Goal: Information Seeking & Learning: Learn about a topic

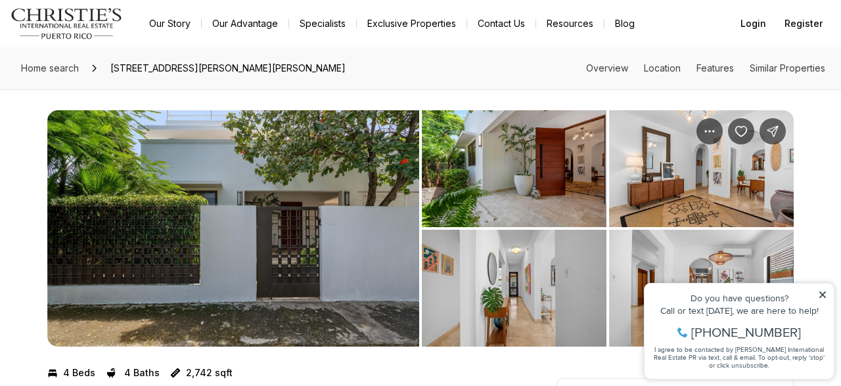
click at [523, 175] on img "View image gallery" at bounding box center [514, 168] width 185 height 117
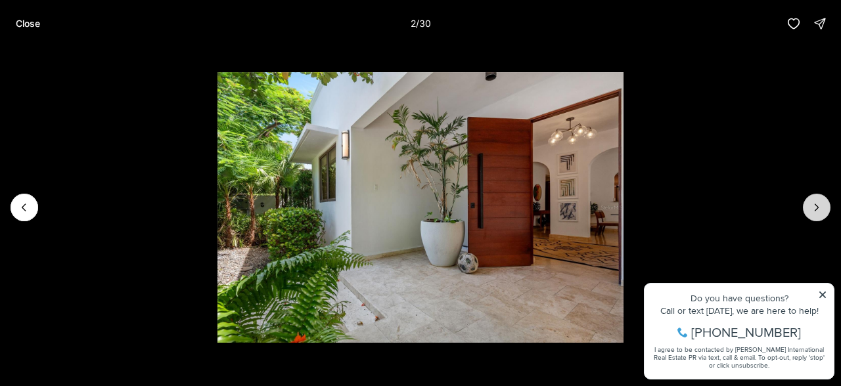
click at [814, 207] on icon "Next slide" at bounding box center [816, 207] width 13 height 13
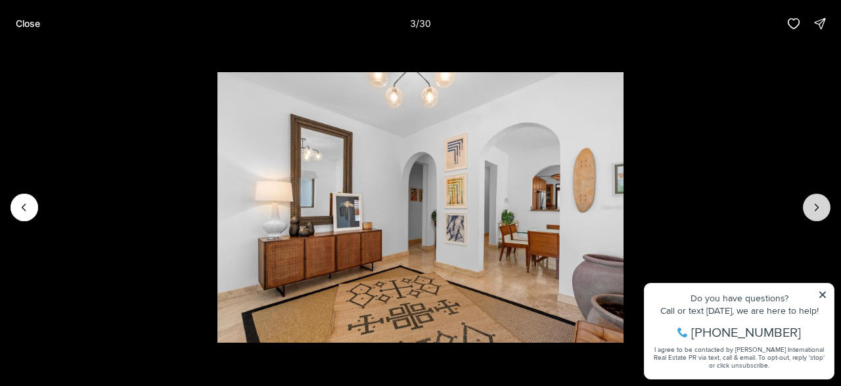
click at [814, 207] on icon "Next slide" at bounding box center [816, 207] width 13 height 13
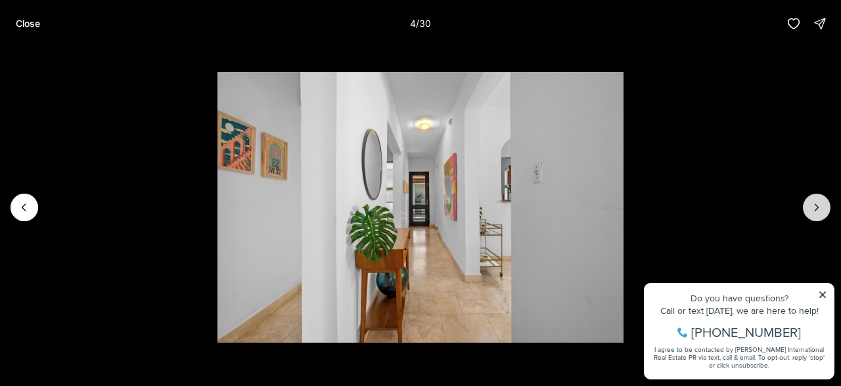
click at [814, 207] on icon "Next slide" at bounding box center [816, 207] width 13 height 13
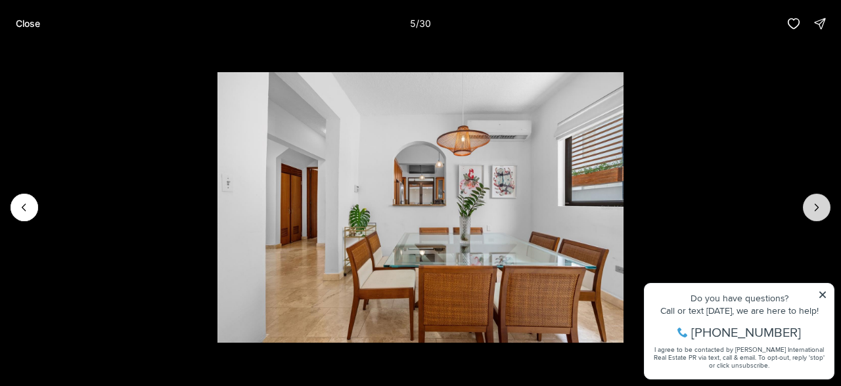
click at [814, 207] on icon "Next slide" at bounding box center [816, 207] width 13 height 13
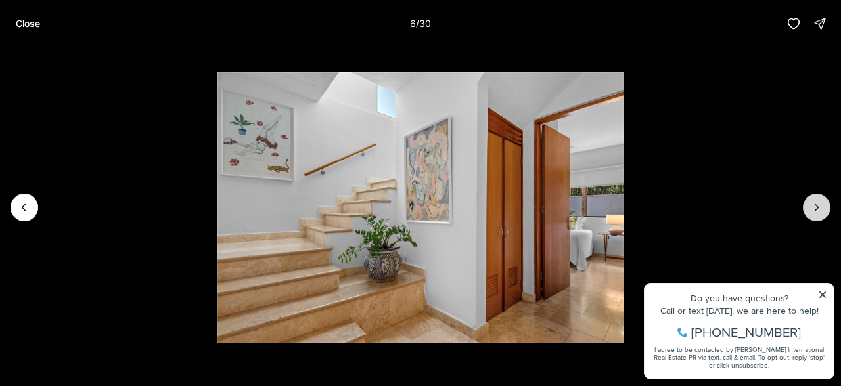
click at [814, 207] on icon "Next slide" at bounding box center [816, 207] width 13 height 13
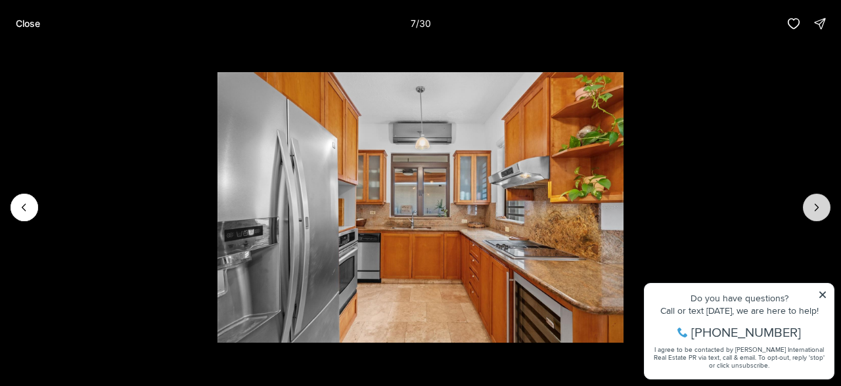
click at [814, 207] on icon "Next slide" at bounding box center [816, 207] width 13 height 13
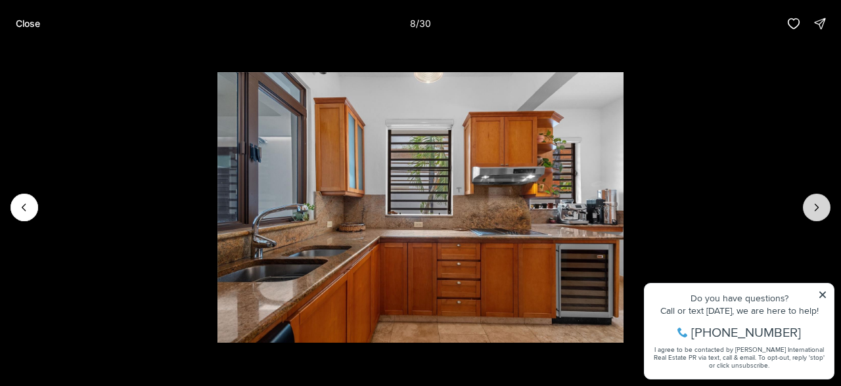
click at [814, 207] on icon "Next slide" at bounding box center [816, 207] width 13 height 13
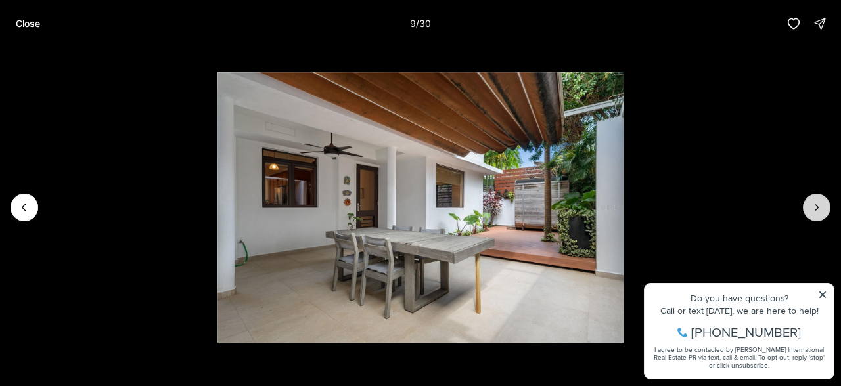
click at [814, 207] on icon "Next slide" at bounding box center [816, 207] width 13 height 13
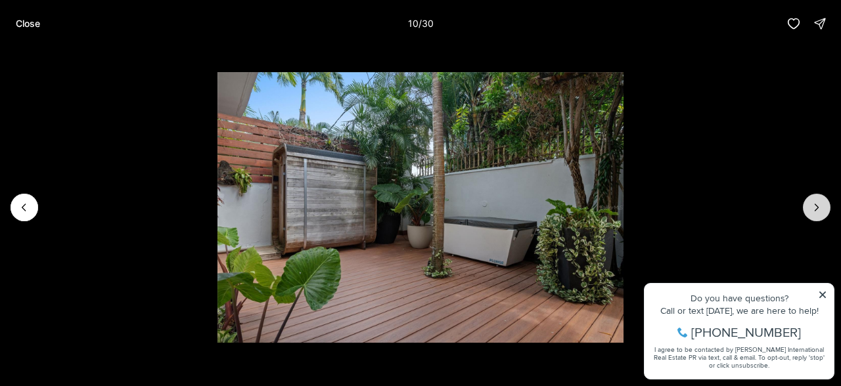
click at [814, 207] on icon "Next slide" at bounding box center [816, 207] width 13 height 13
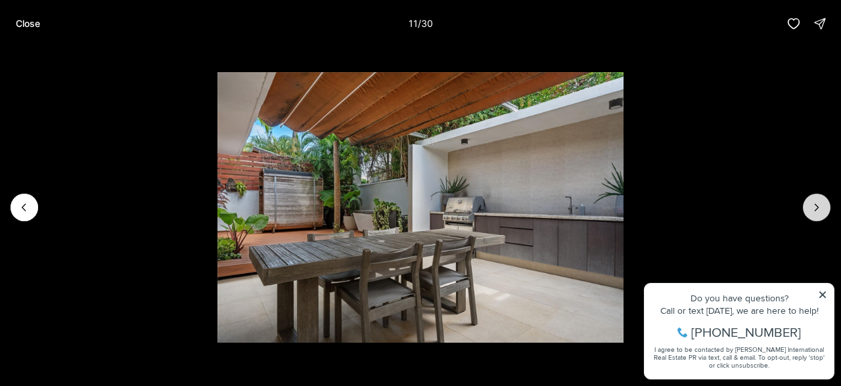
click at [814, 207] on icon "Next slide" at bounding box center [816, 207] width 13 height 13
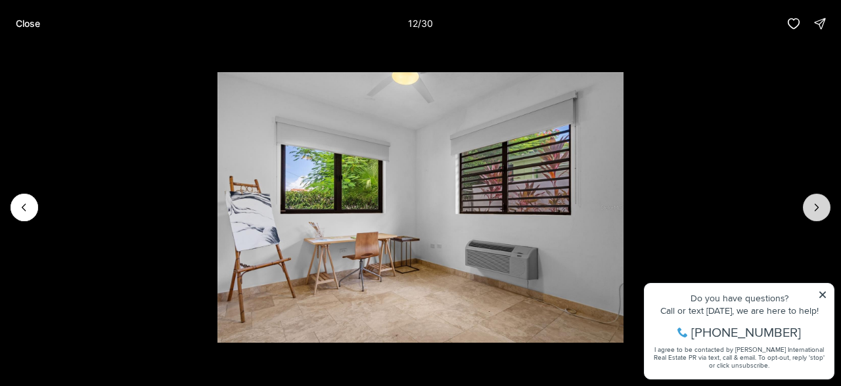
click at [814, 207] on icon "Next slide" at bounding box center [816, 207] width 13 height 13
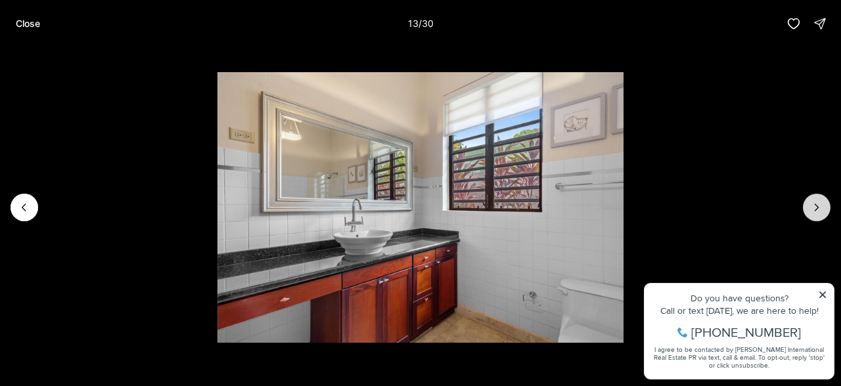
click at [814, 207] on icon "Next slide" at bounding box center [816, 207] width 13 height 13
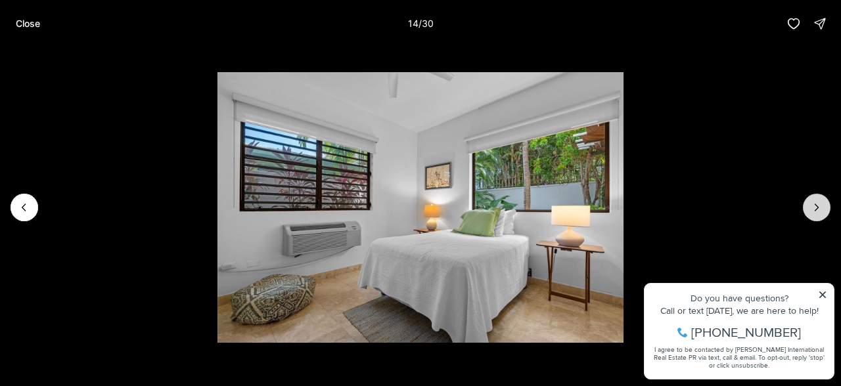
click at [814, 207] on icon "Next slide" at bounding box center [816, 207] width 13 height 13
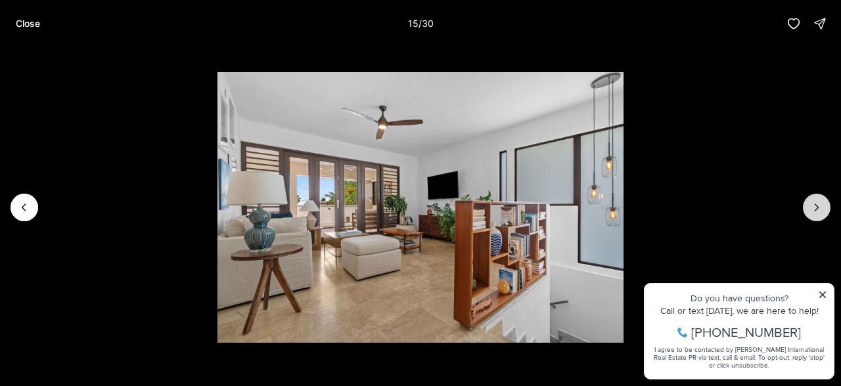
click at [814, 207] on icon "Next slide" at bounding box center [816, 207] width 13 height 13
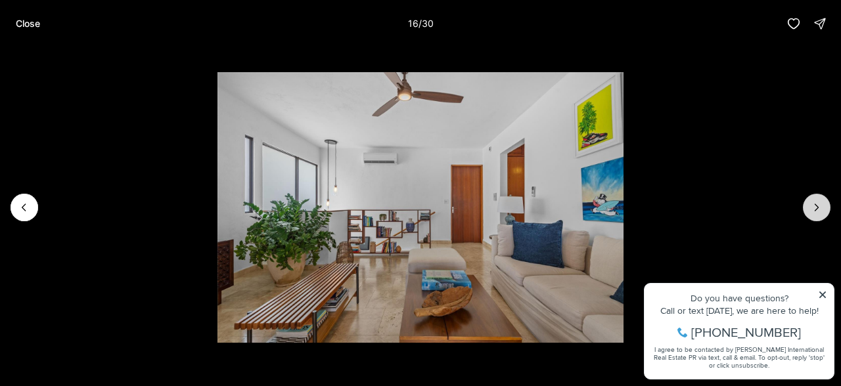
click at [814, 207] on icon "Next slide" at bounding box center [816, 207] width 13 height 13
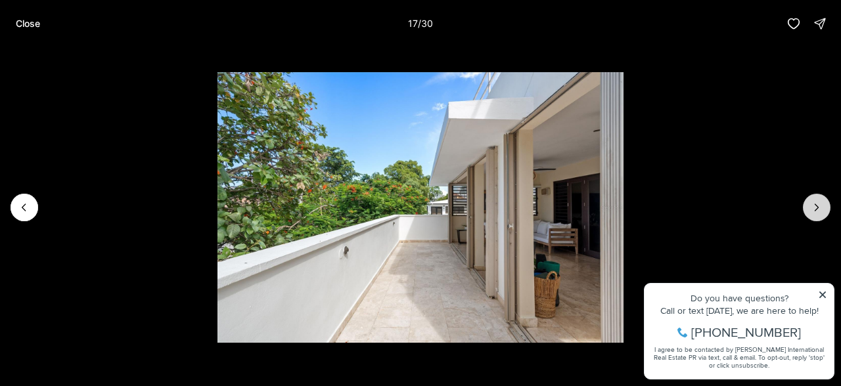
click at [814, 207] on icon "Next slide" at bounding box center [816, 207] width 13 height 13
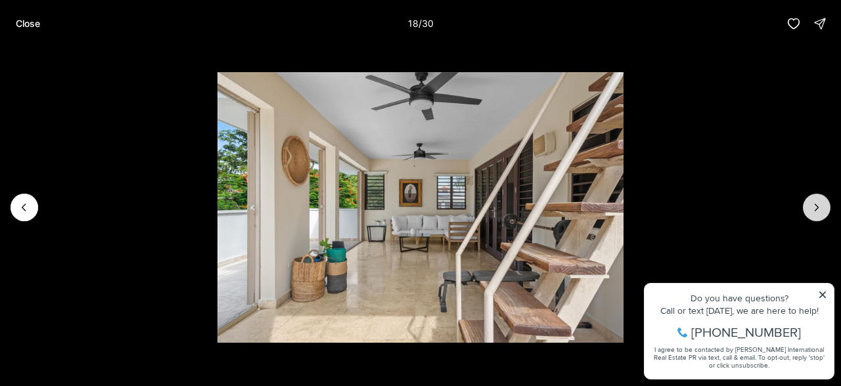
click at [814, 207] on icon "Next slide" at bounding box center [816, 207] width 13 height 13
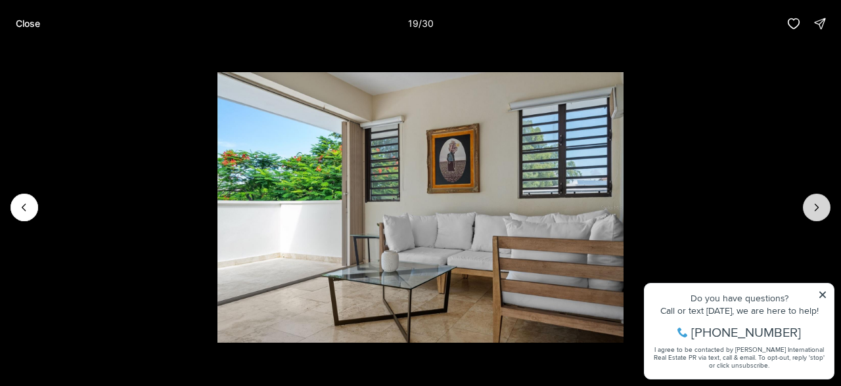
click at [814, 207] on icon "Next slide" at bounding box center [816, 207] width 13 height 13
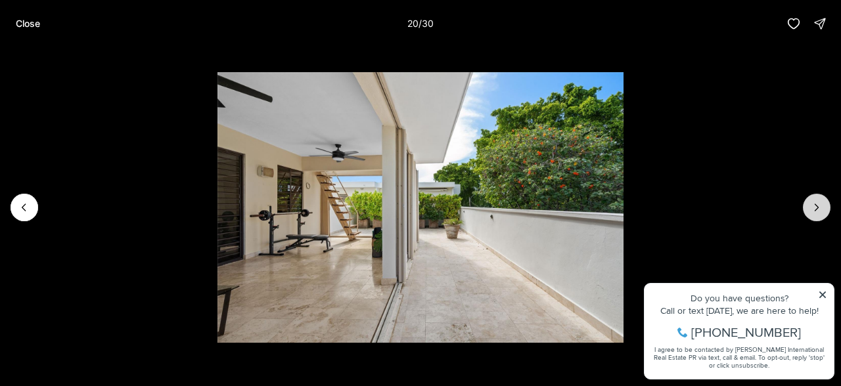
click at [814, 207] on icon "Next slide" at bounding box center [816, 207] width 13 height 13
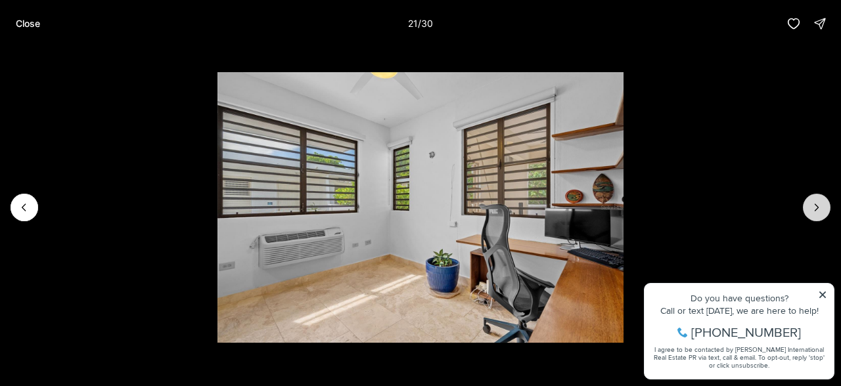
click at [814, 207] on icon "Next slide" at bounding box center [816, 207] width 13 height 13
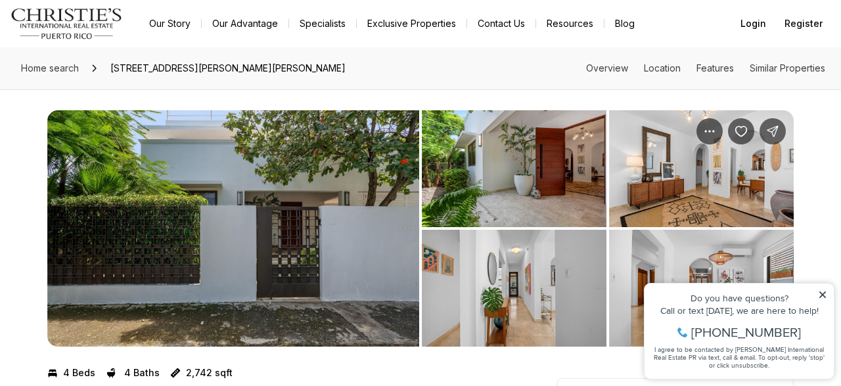
click at [678, 160] on img "View image gallery" at bounding box center [701, 168] width 185 height 117
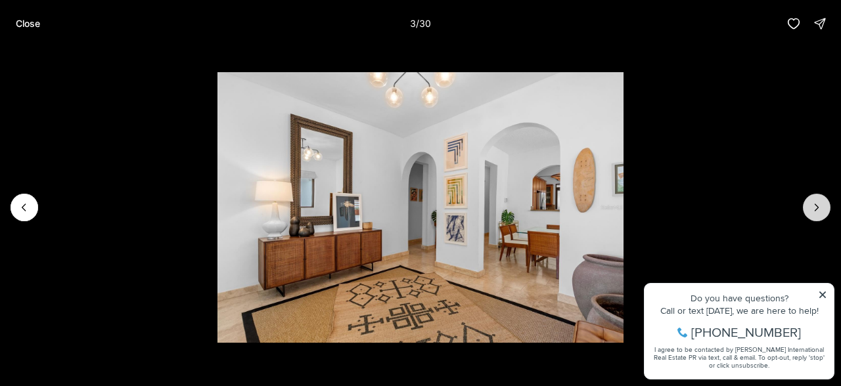
click at [814, 202] on icon "Next slide" at bounding box center [816, 207] width 13 height 13
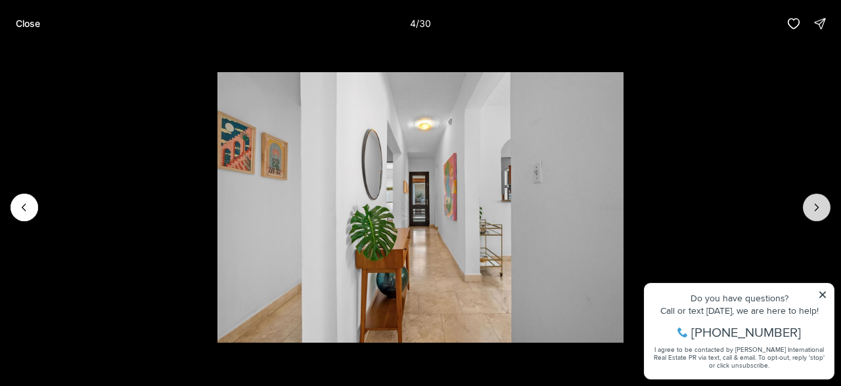
click at [814, 202] on icon "Next slide" at bounding box center [816, 207] width 13 height 13
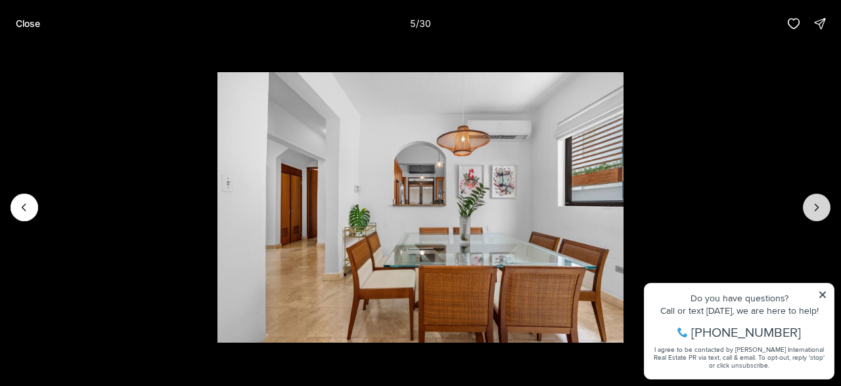
click at [814, 202] on icon "Next slide" at bounding box center [816, 207] width 13 height 13
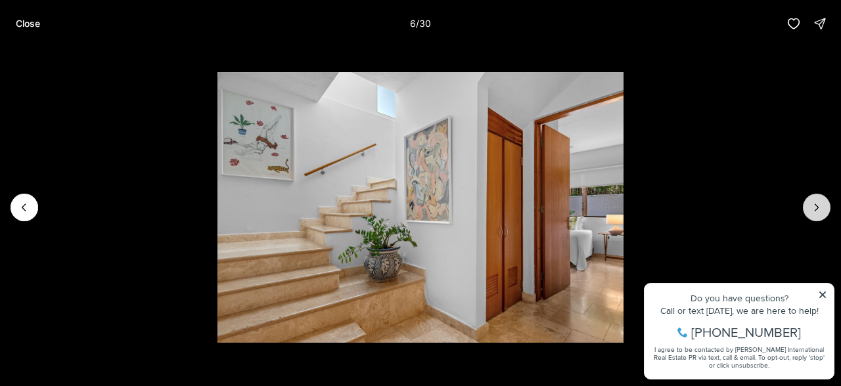
click at [814, 202] on icon "Next slide" at bounding box center [816, 207] width 13 height 13
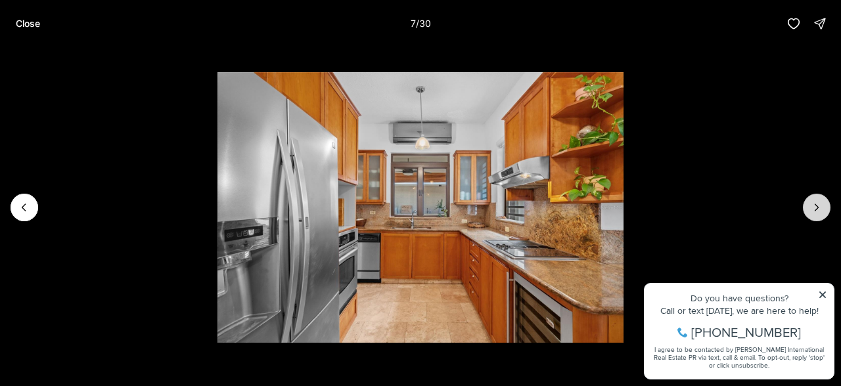
click at [814, 202] on icon "Next slide" at bounding box center [816, 207] width 13 height 13
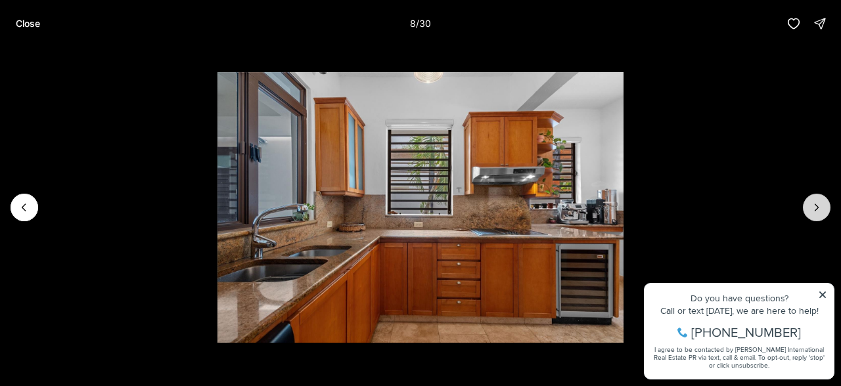
click at [814, 202] on icon "Next slide" at bounding box center [816, 207] width 13 height 13
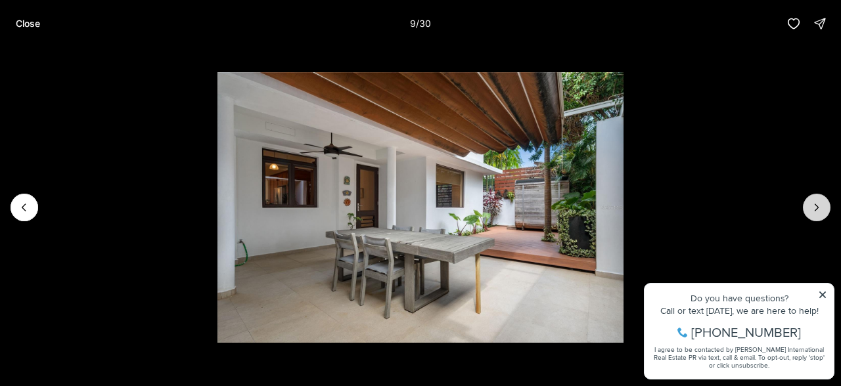
click at [814, 202] on icon "Next slide" at bounding box center [816, 207] width 13 height 13
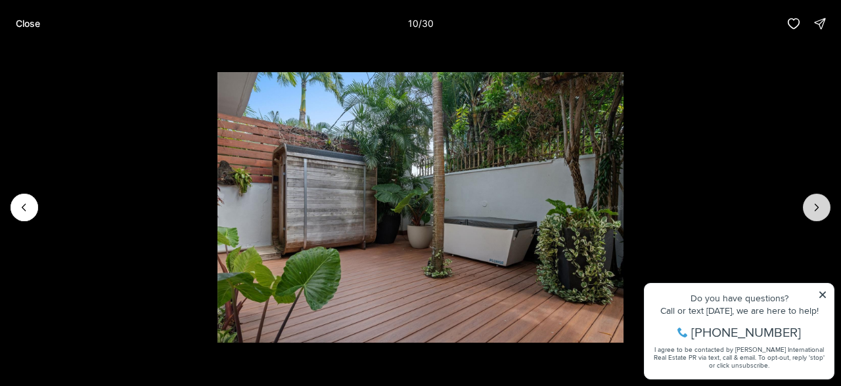
click at [814, 202] on icon "Next slide" at bounding box center [816, 207] width 13 height 13
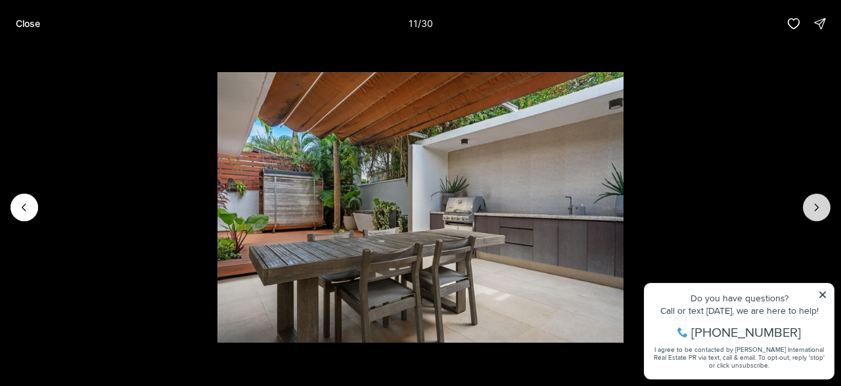
click at [814, 202] on icon "Next slide" at bounding box center [816, 207] width 13 height 13
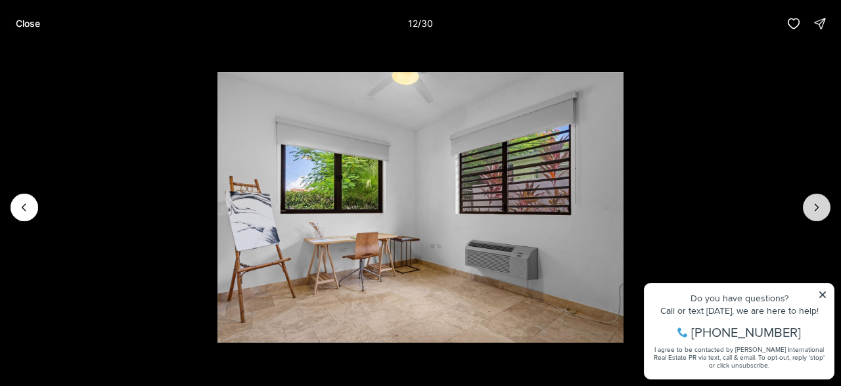
click at [814, 202] on icon "Next slide" at bounding box center [816, 207] width 13 height 13
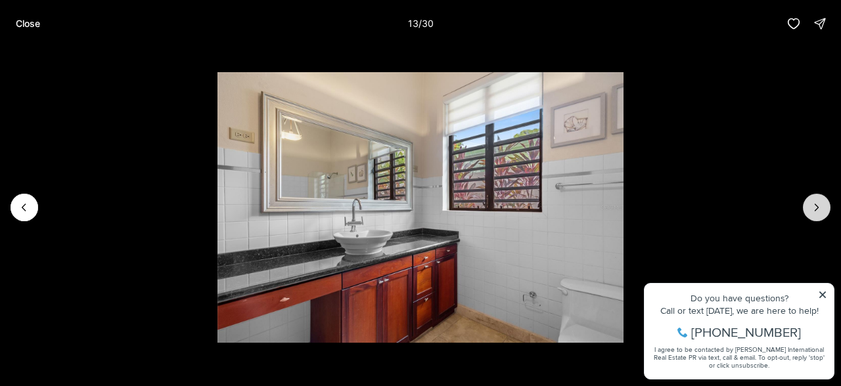
click at [814, 202] on icon "Next slide" at bounding box center [816, 207] width 13 height 13
